Goal: Task Accomplishment & Management: Complete application form

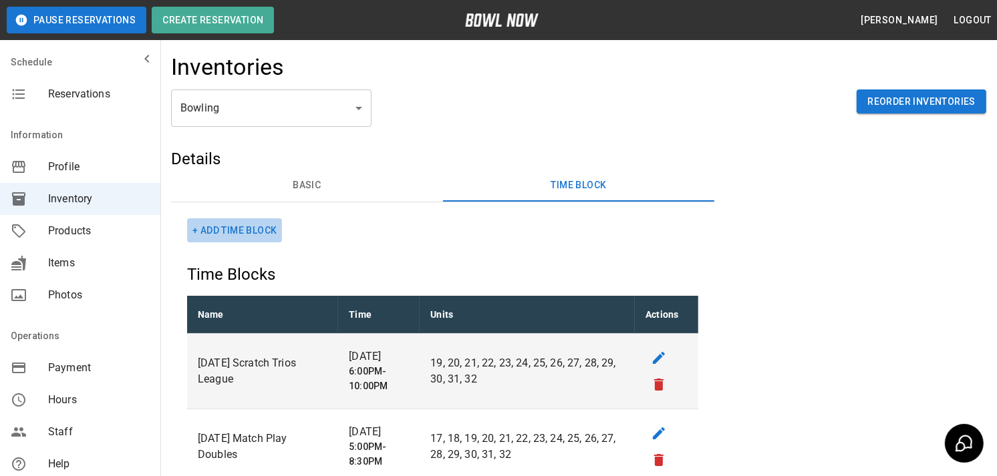
click at [238, 230] on button "+ Add Time Block" at bounding box center [234, 230] width 95 height 25
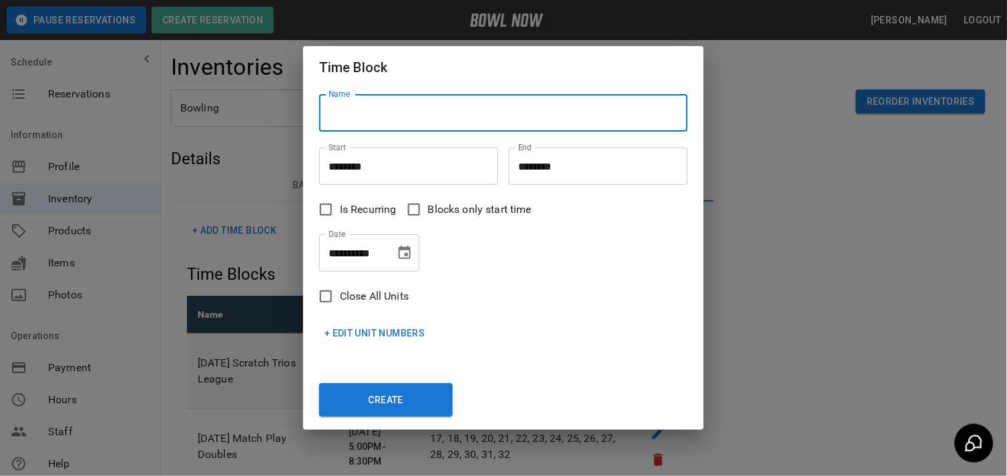
click at [385, 108] on input "Name" at bounding box center [503, 112] width 369 height 37
type input "**********"
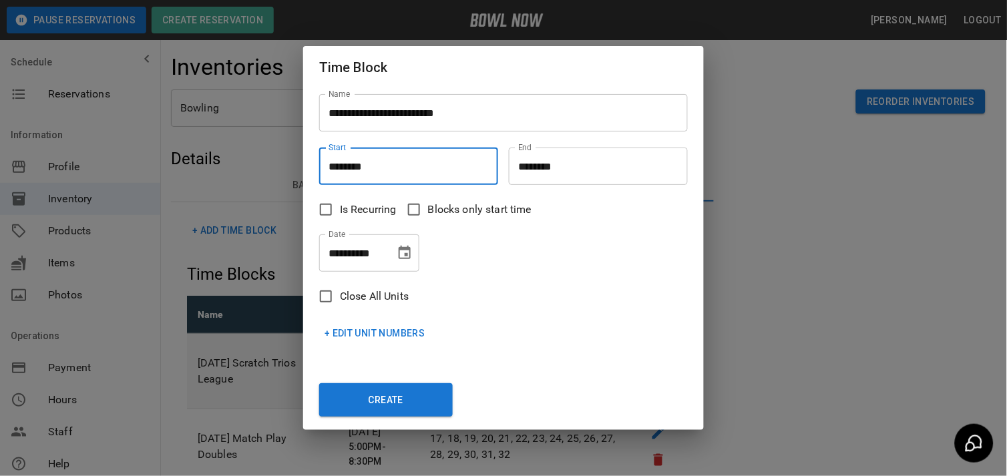
click at [334, 162] on input "********" at bounding box center [404, 166] width 170 height 37
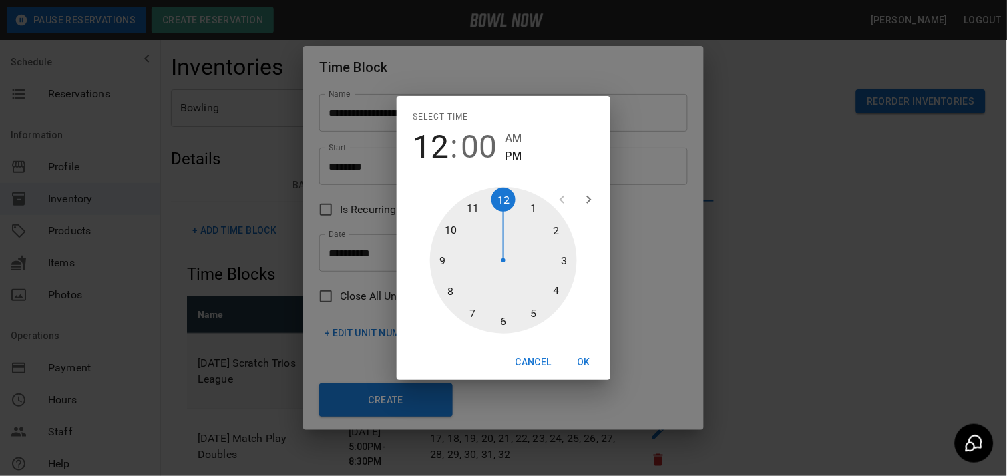
click at [563, 259] on div at bounding box center [503, 260] width 147 height 147
type input "********"
click at [504, 202] on div at bounding box center [503, 260] width 147 height 147
click at [581, 359] on button "OK" at bounding box center [583, 362] width 43 height 25
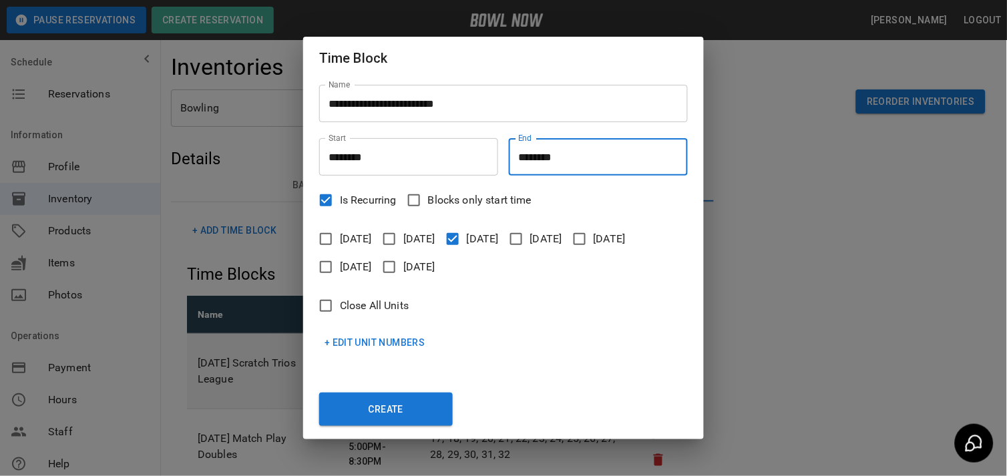
click at [528, 156] on input "********" at bounding box center [594, 156] width 170 height 37
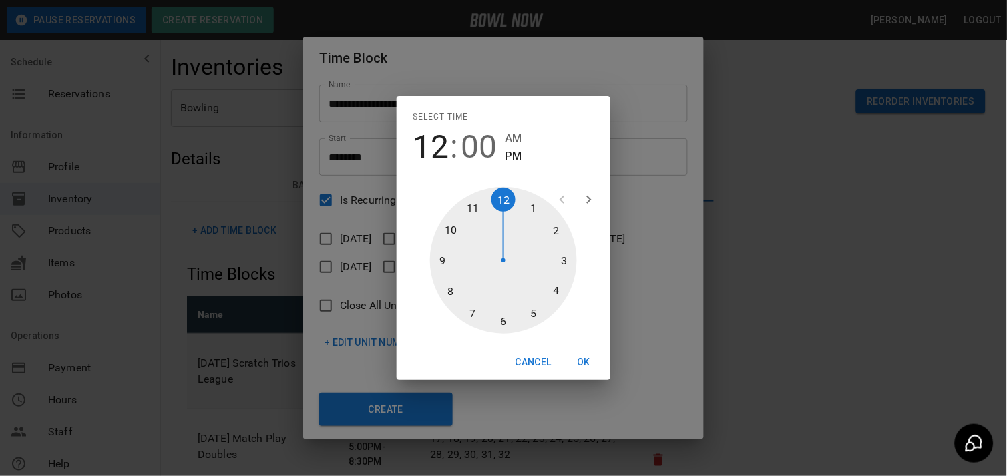
click at [533, 310] on div at bounding box center [503, 260] width 147 height 147
type input "********"
click at [502, 208] on div at bounding box center [503, 260] width 147 height 147
click at [582, 356] on button "OK" at bounding box center [583, 362] width 43 height 25
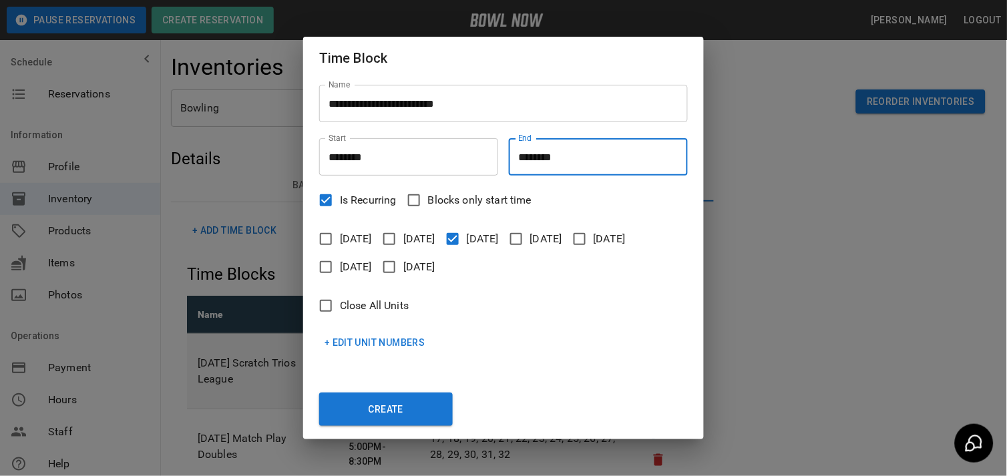
click at [369, 345] on button "+ Edit Unit Numbers" at bounding box center [375, 343] width 112 height 25
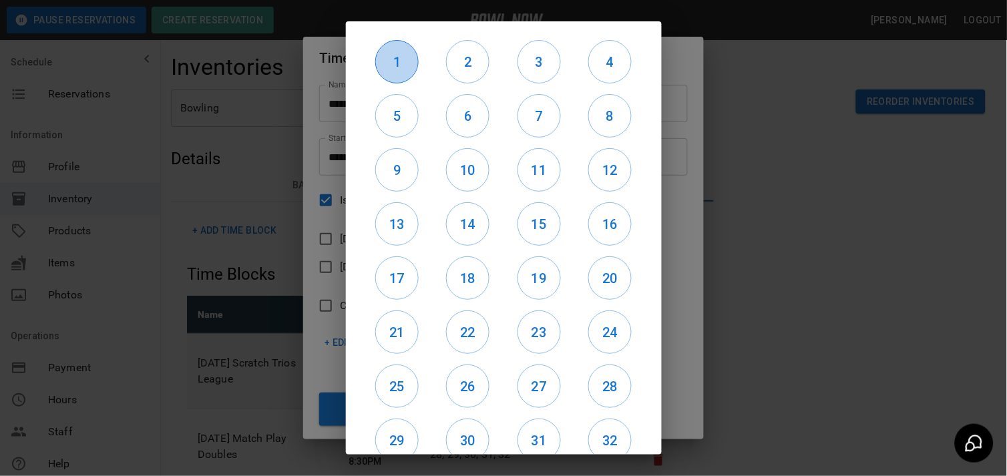
click at [396, 57] on h6 "1" at bounding box center [397, 61] width 42 height 21
click at [464, 56] on h6 "2" at bounding box center [468, 61] width 42 height 21
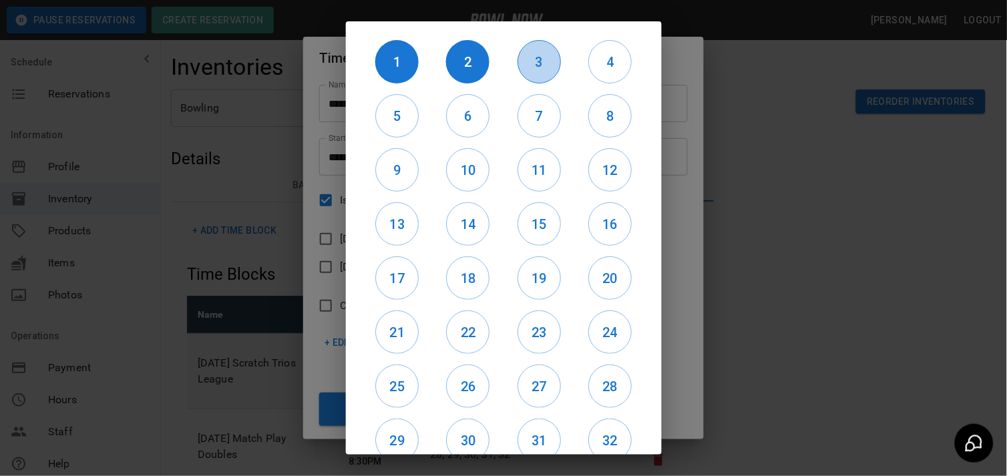
click at [531, 56] on h6 "3" at bounding box center [539, 61] width 42 height 21
click at [595, 60] on h6 "4" at bounding box center [610, 61] width 42 height 21
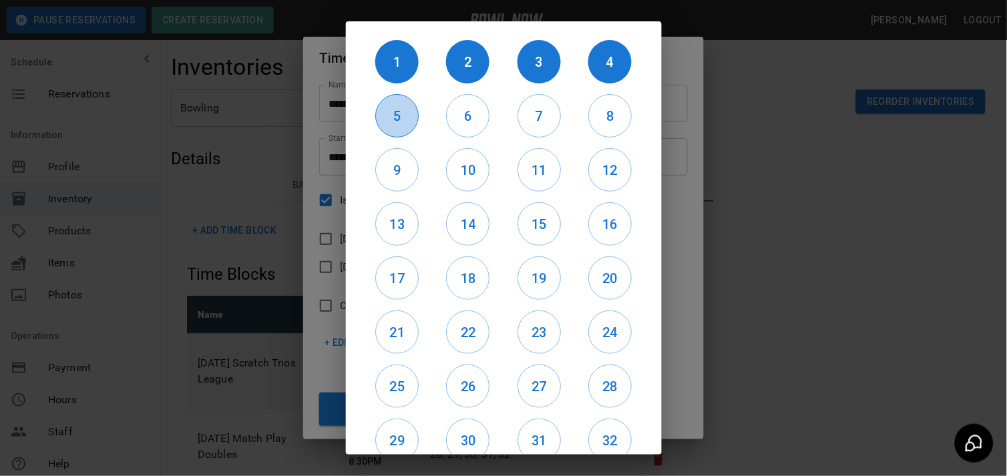
click at [401, 114] on h6 "5" at bounding box center [397, 116] width 42 height 21
click at [454, 119] on h6 "6" at bounding box center [468, 116] width 42 height 21
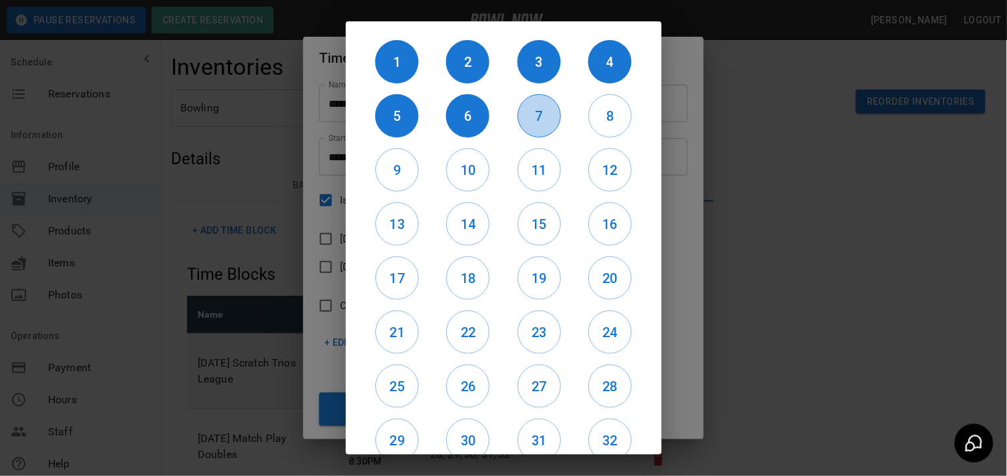
click at [523, 121] on h6 "7" at bounding box center [539, 116] width 42 height 21
click at [589, 112] on h6 "8" at bounding box center [610, 116] width 42 height 21
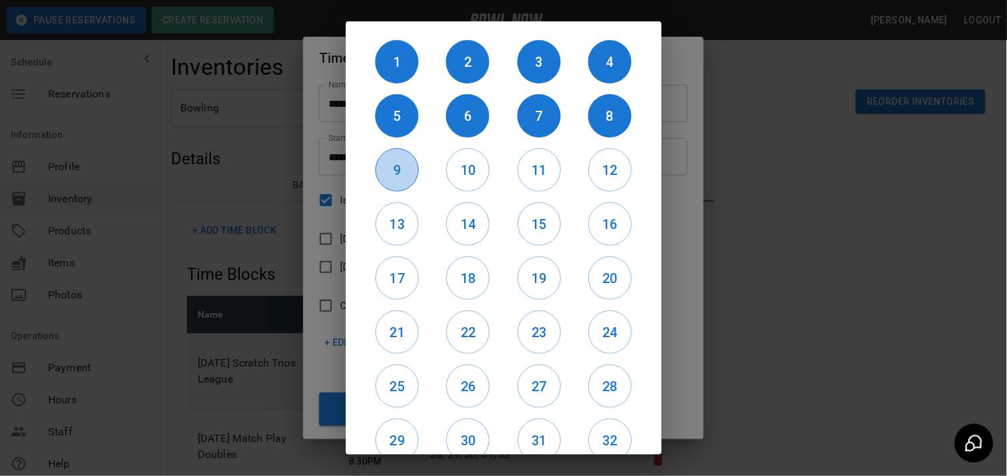
click at [387, 180] on h6 "9" at bounding box center [397, 170] width 42 height 21
click at [458, 176] on h6 "10" at bounding box center [468, 170] width 42 height 21
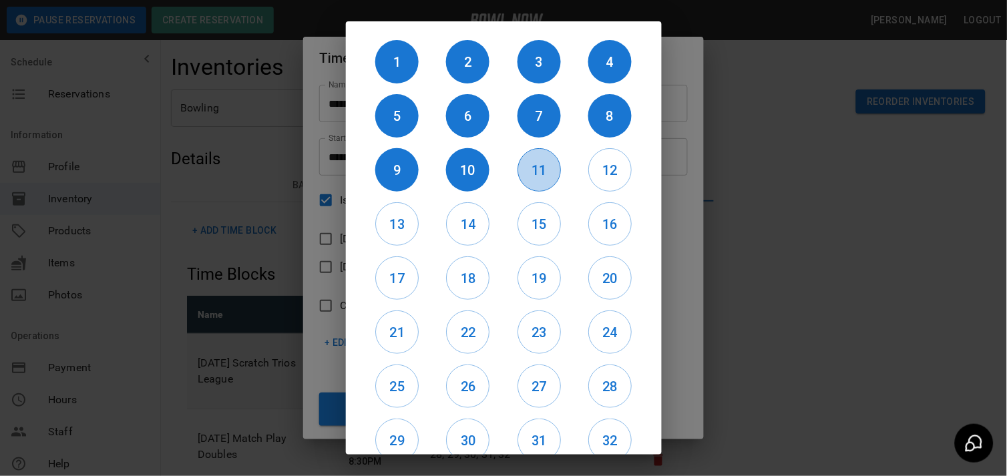
click at [538, 168] on h6 "11" at bounding box center [539, 170] width 42 height 21
click at [589, 174] on h6 "12" at bounding box center [610, 170] width 42 height 21
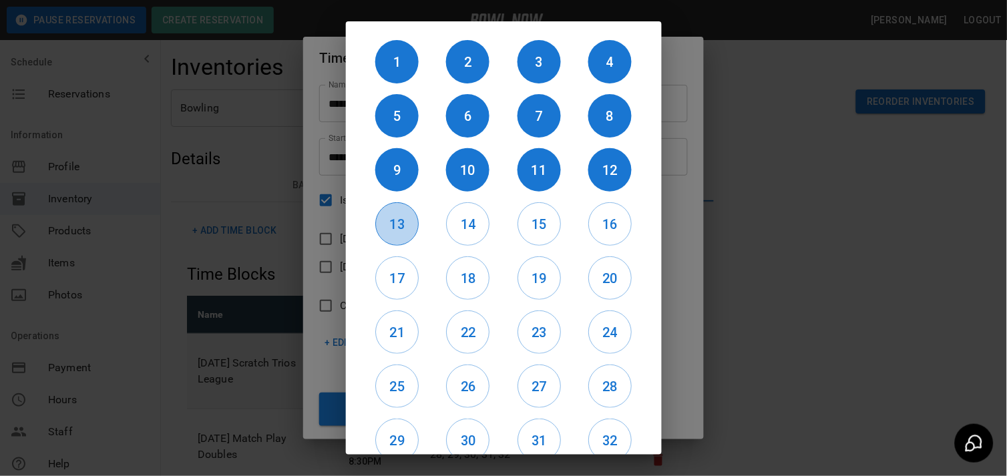
click at [399, 225] on h6 "13" at bounding box center [397, 224] width 42 height 21
click at [468, 227] on h6 "14" at bounding box center [468, 224] width 42 height 21
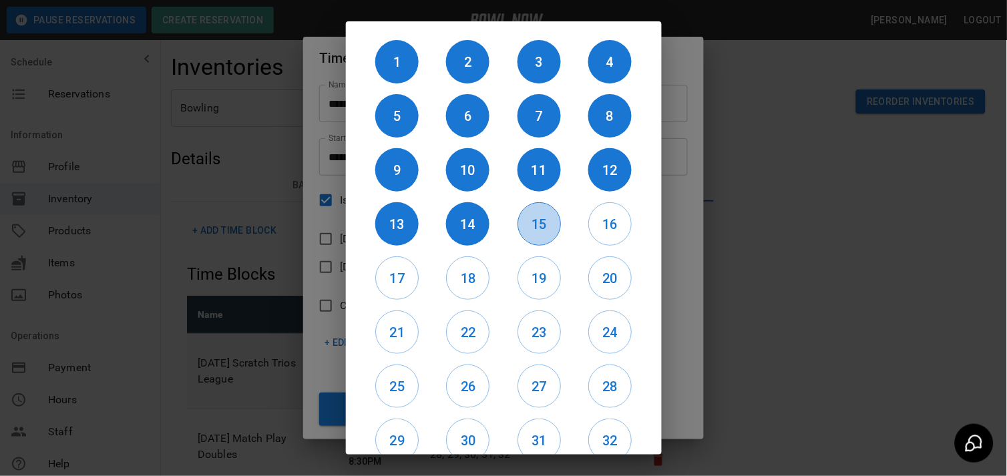
click at [518, 227] on h6 "15" at bounding box center [539, 224] width 42 height 21
click at [610, 218] on h6 "16" at bounding box center [610, 224] width 42 height 21
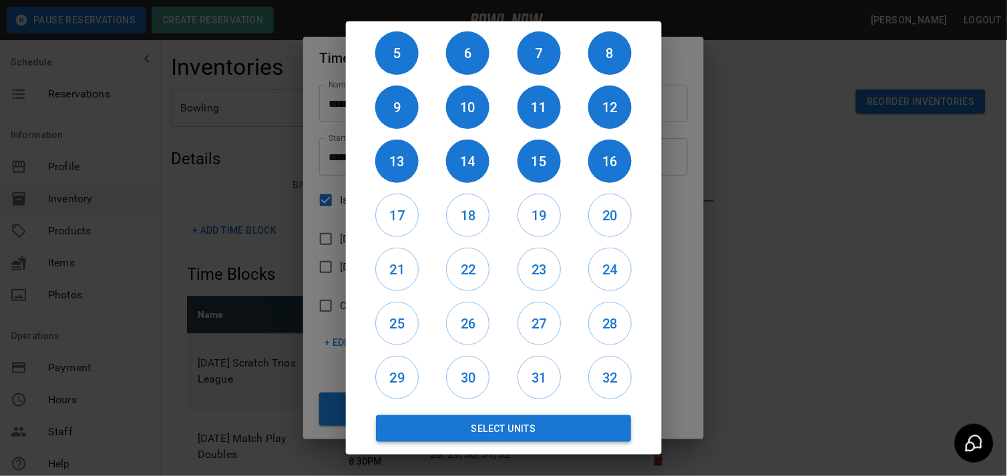
click at [525, 423] on button "Select Units" at bounding box center [504, 428] width 256 height 27
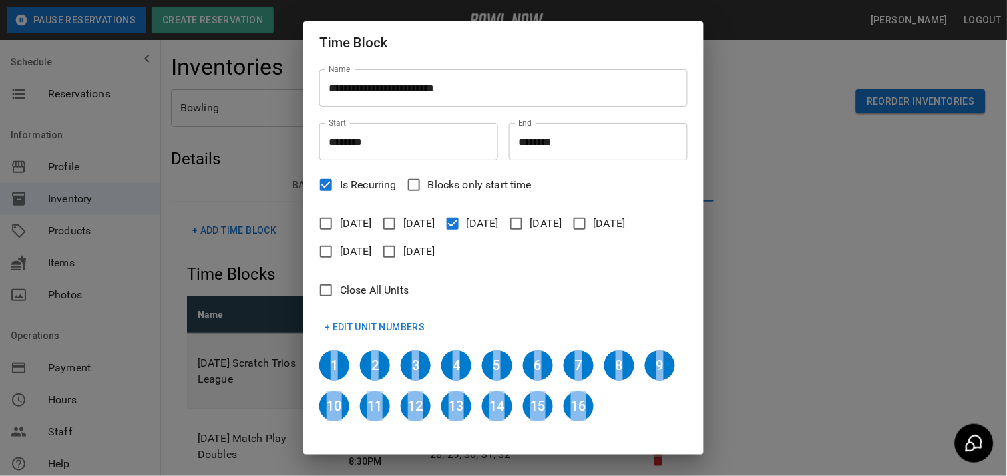
click at [525, 423] on div "1 2 3 4 5 6 7 8 9 10 11 12 13 14 15 16" at bounding box center [498, 386] width 379 height 92
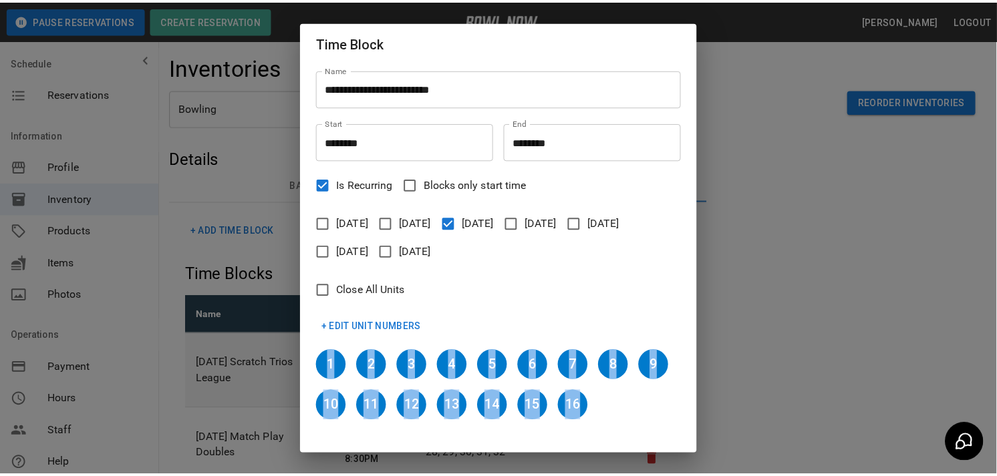
scroll to position [49, 0]
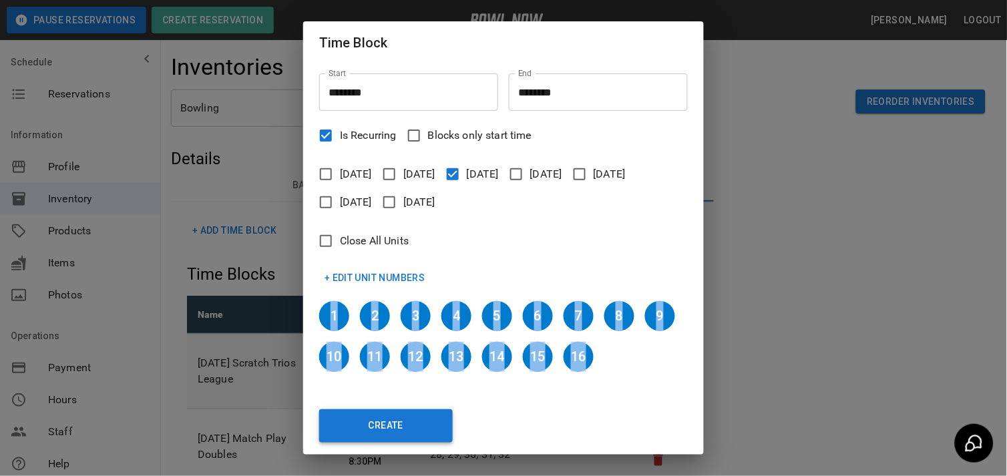
click at [416, 422] on button "Create" at bounding box center [386, 425] width 134 height 33
type input "********"
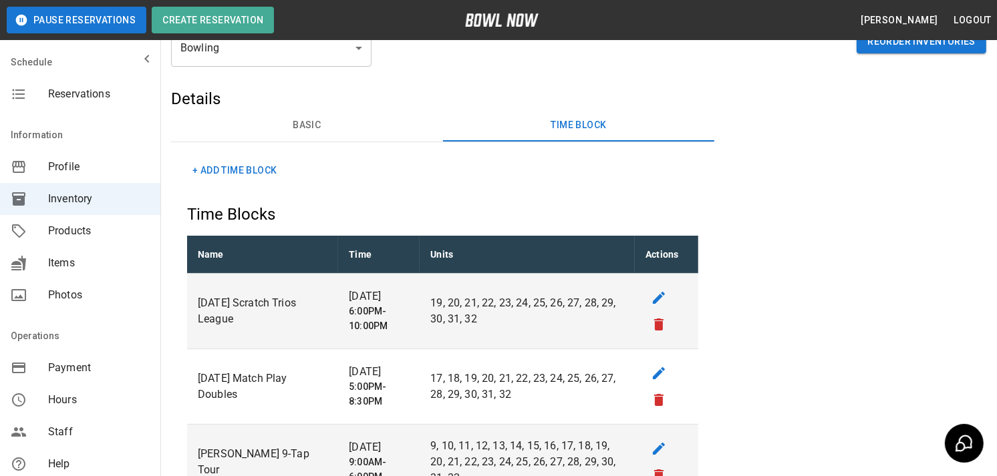
scroll to position [0, 0]
